Goal: Information Seeking & Learning: Learn about a topic

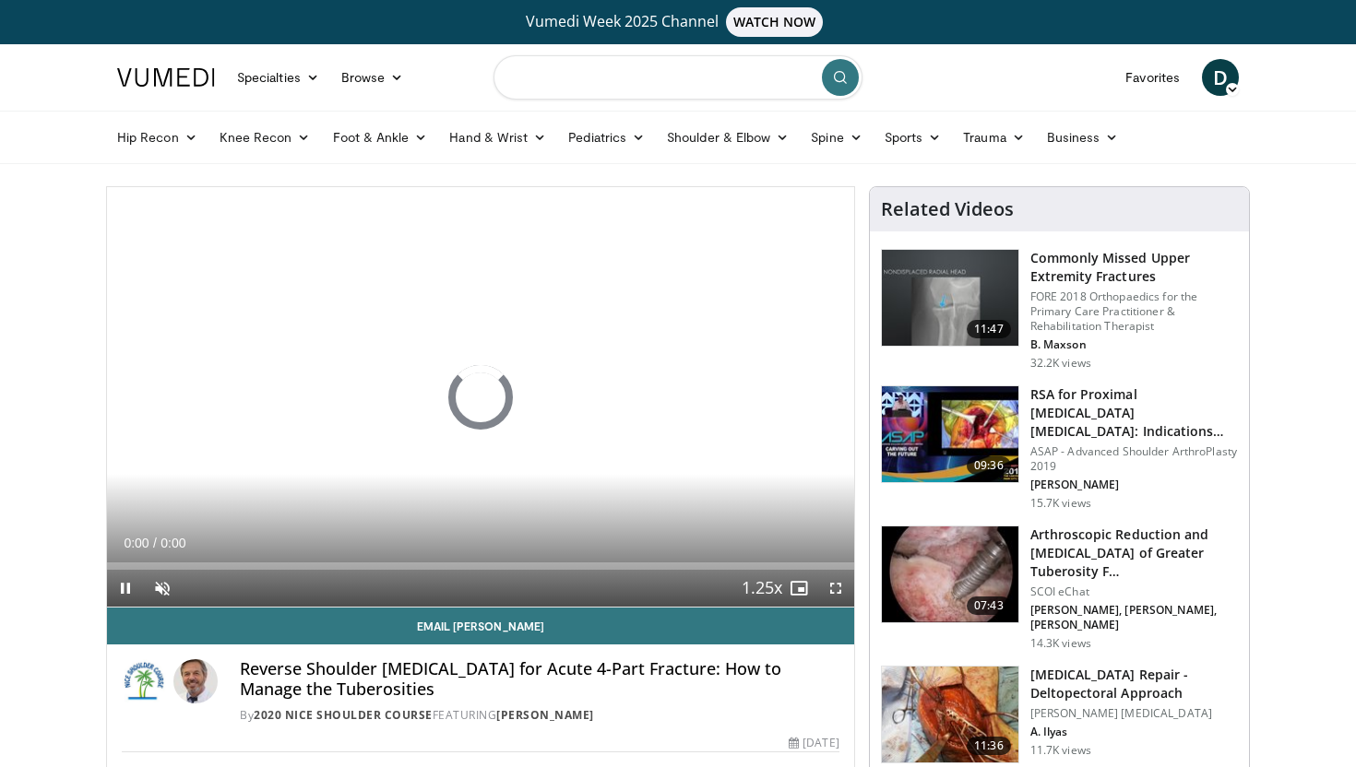
click at [631, 98] on input "Search topics, interventions" at bounding box center [677, 77] width 369 height 44
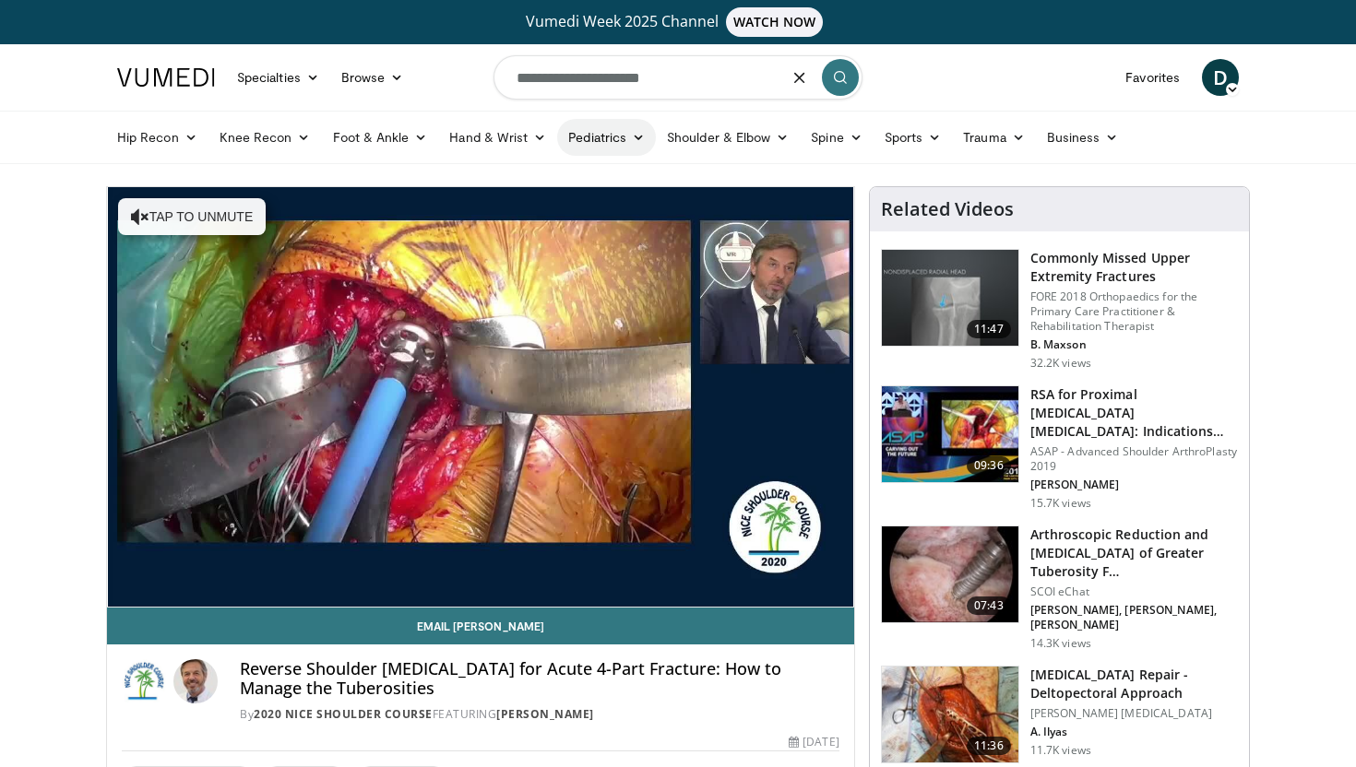
type input "**********"
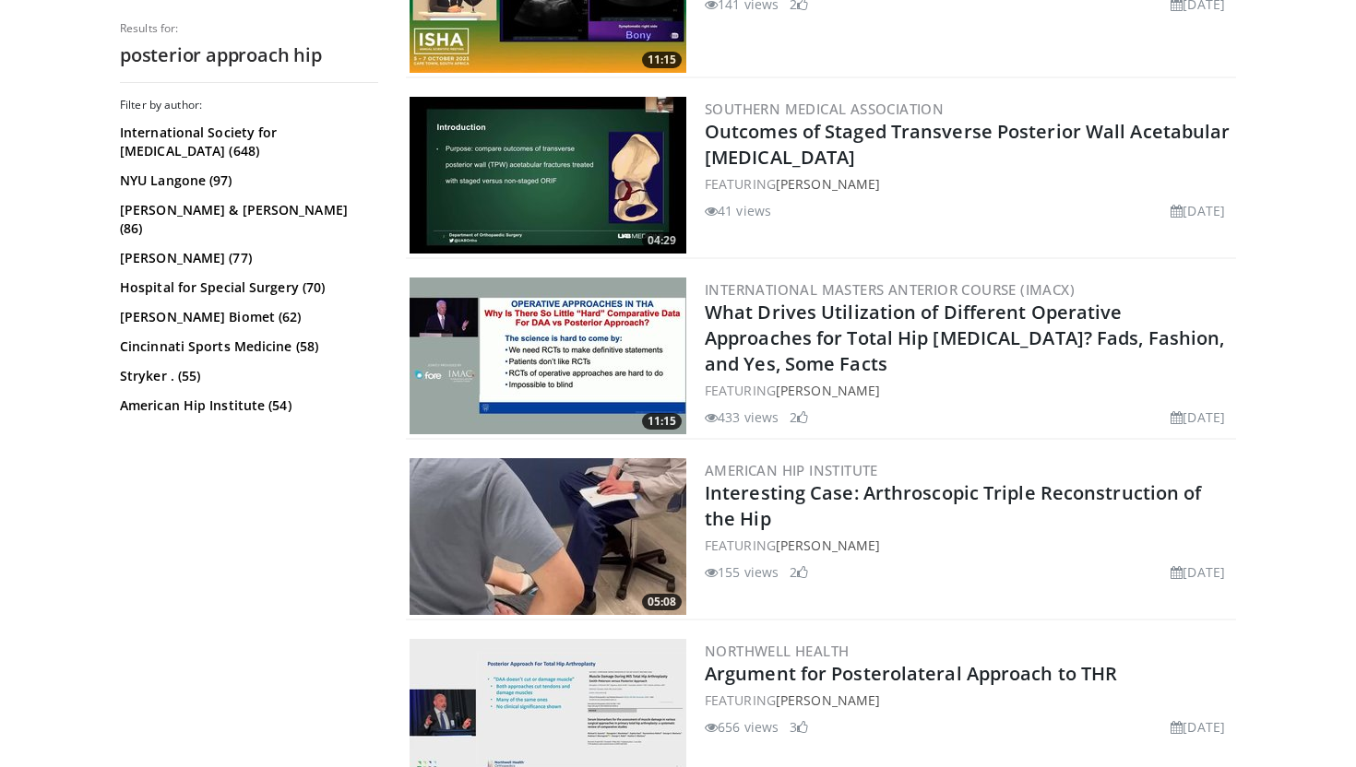
scroll to position [2822, 0]
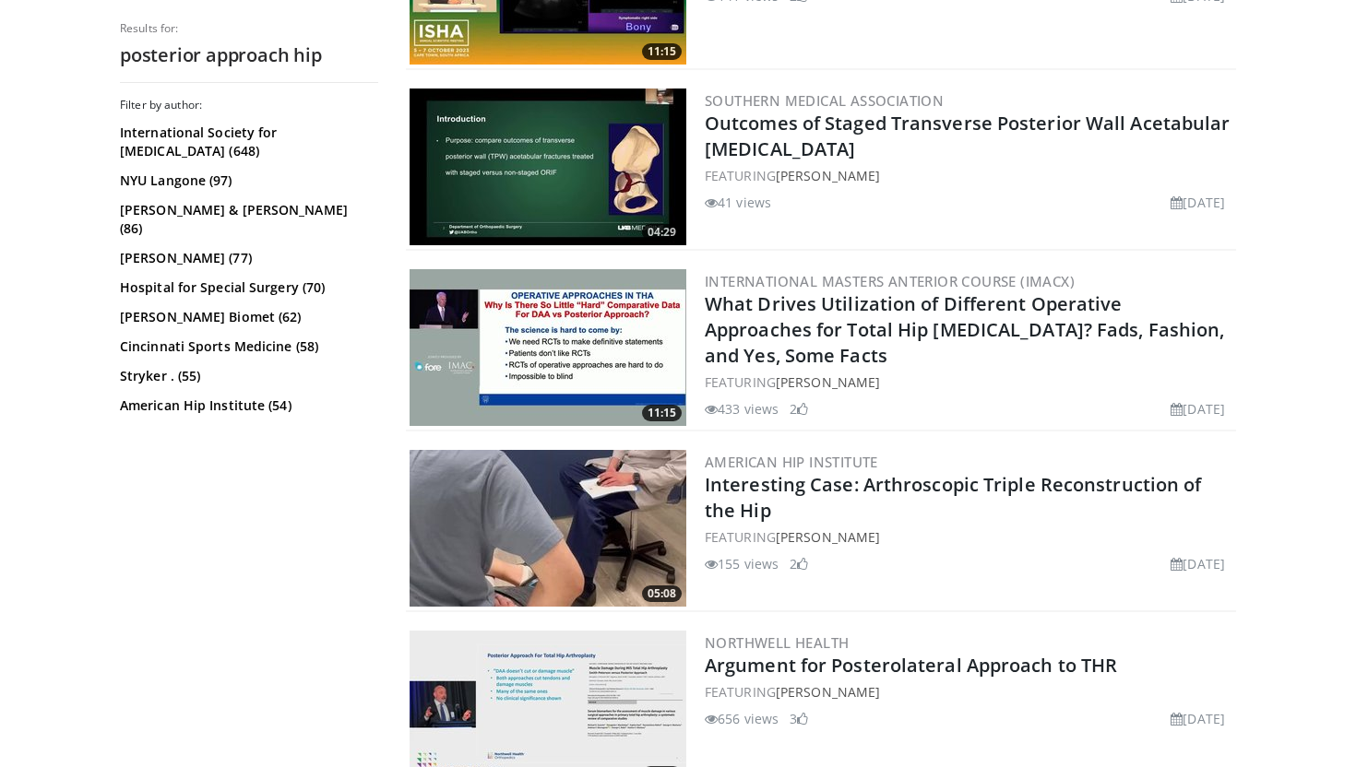
drag, startPoint x: 910, startPoint y: 544, endPoint x: 756, endPoint y: 510, distance: 157.8
click at [755, 510] on div "American Hip Institute Interesting Case: Arthroscopic Triple Reconstruction of …" at bounding box center [969, 528] width 528 height 157
click at [756, 510] on h2 "Interesting Case: Arthroscopic Triple Reconstruction of the Hip" at bounding box center [969, 498] width 528 height 52
drag, startPoint x: 704, startPoint y: 539, endPoint x: 966, endPoint y: 552, distance: 262.3
click at [966, 552] on div "American Hip Institute Interesting Case: Arthroscopic Triple Reconstruction of …" at bounding box center [969, 528] width 528 height 157
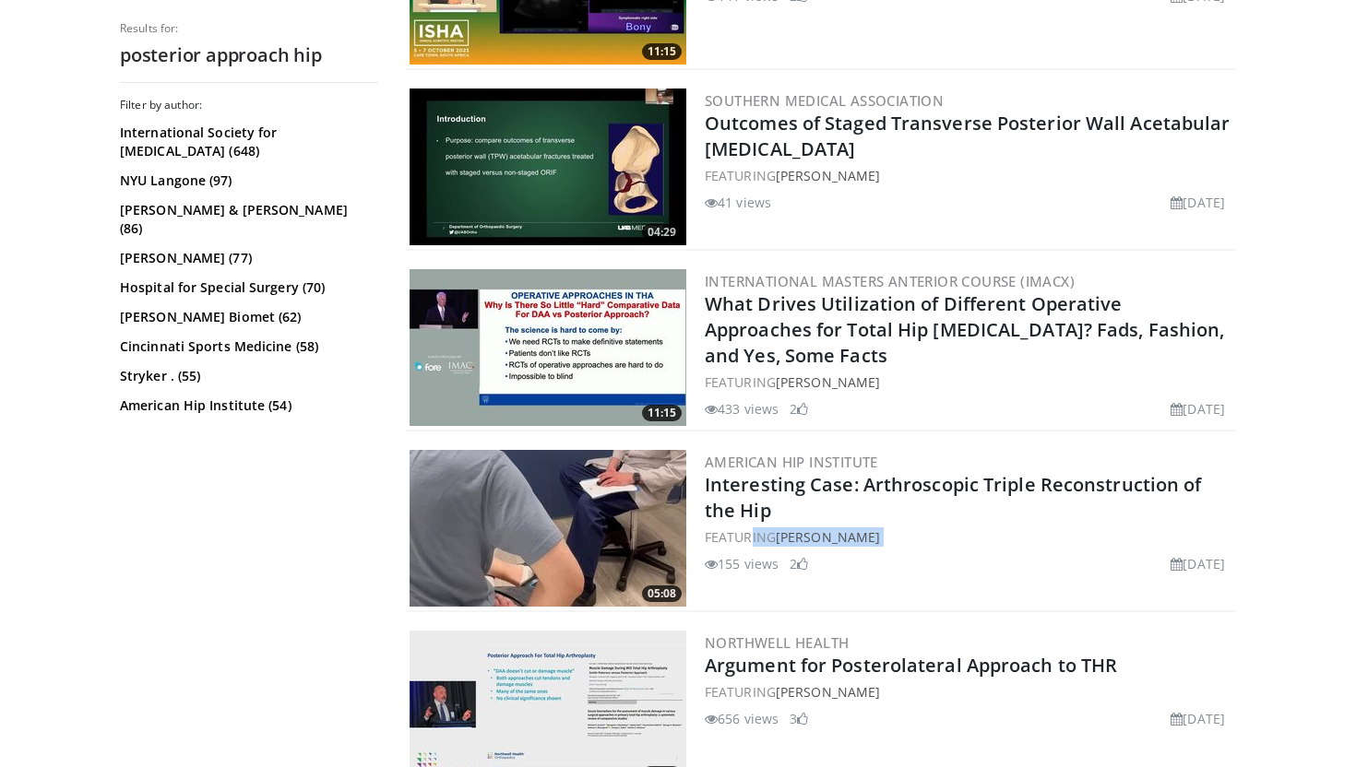
click at [966, 552] on div "155 views [DATE] 2" at bounding box center [969, 560] width 528 height 27
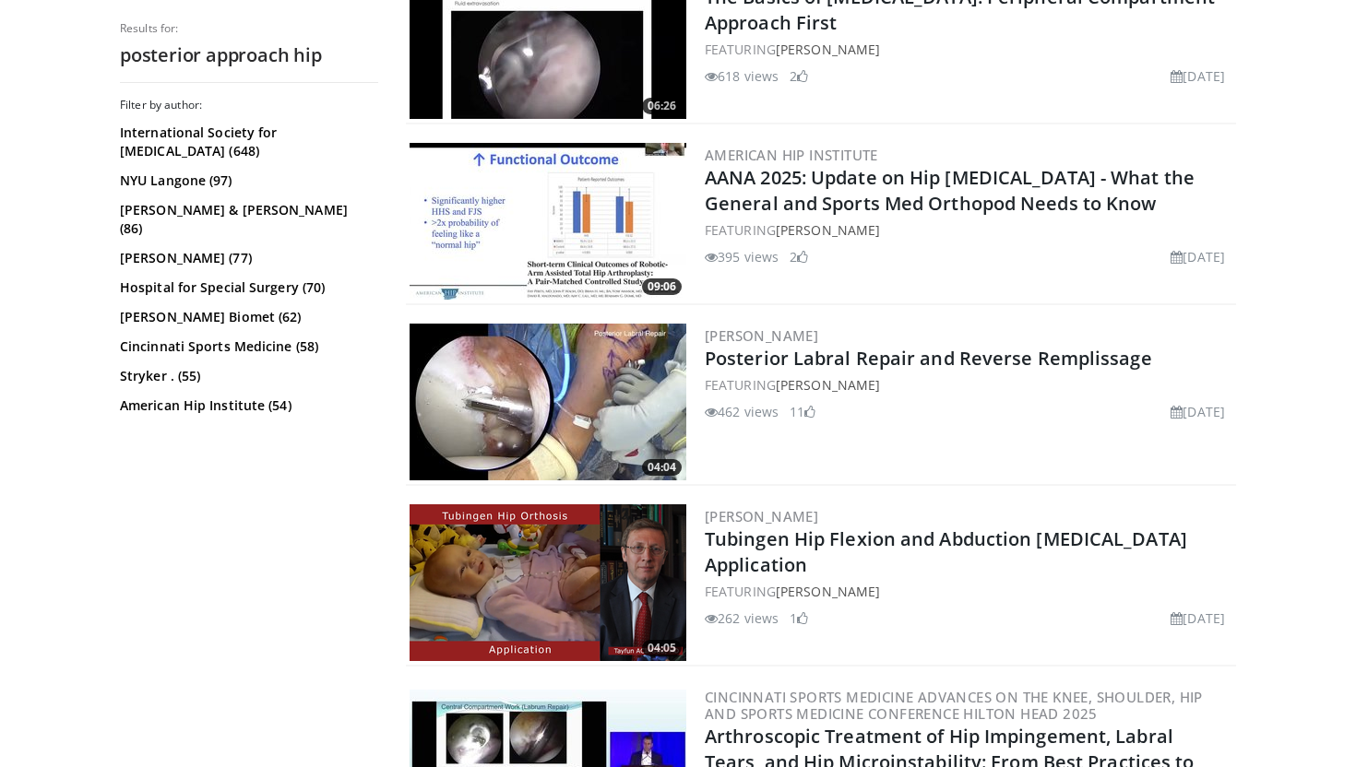
scroll to position [4272, 0]
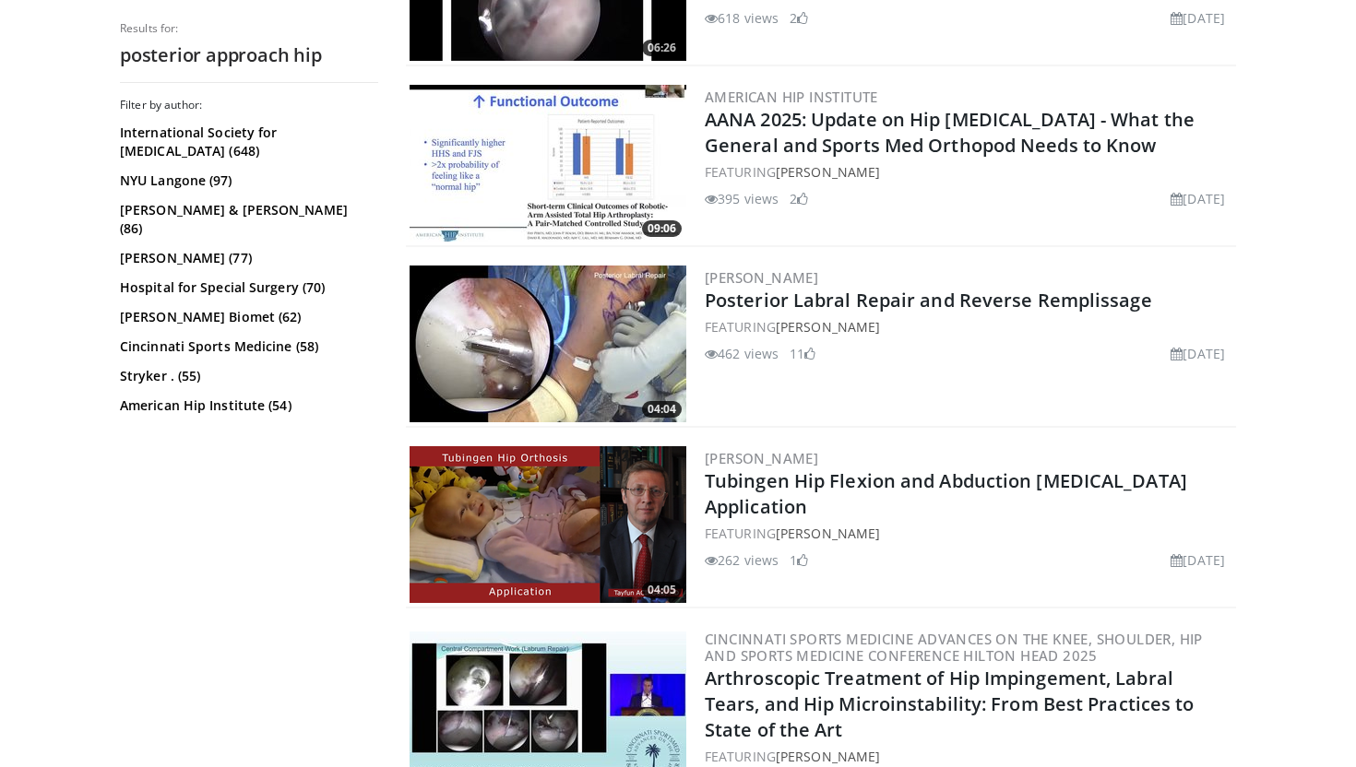
drag, startPoint x: 1255, startPoint y: 477, endPoint x: 1043, endPoint y: 497, distance: 213.1
click at [1043, 524] on div "FEATURING [PERSON_NAME]" at bounding box center [969, 533] width 528 height 19
drag, startPoint x: 1043, startPoint y: 497, endPoint x: 767, endPoint y: 496, distance: 275.8
click at [767, 496] on div "[PERSON_NAME] Tubingen Hip Flexion and Abduction [MEDICAL_DATA] Application FEA…" at bounding box center [969, 524] width 528 height 157
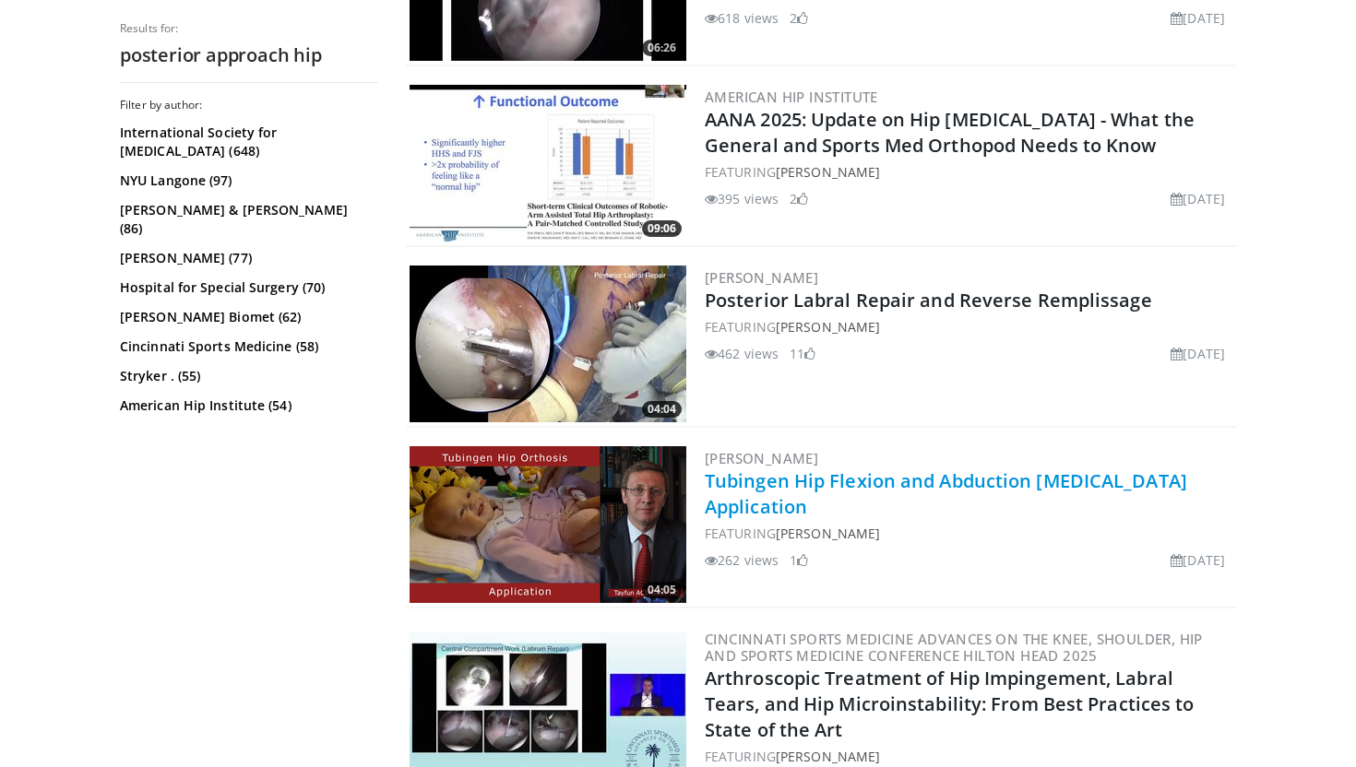
click at [718, 489] on link "Tubingen Hip Flexion and Abduction [MEDICAL_DATA] Application" at bounding box center [946, 494] width 482 height 51
